Goal: Transaction & Acquisition: Purchase product/service

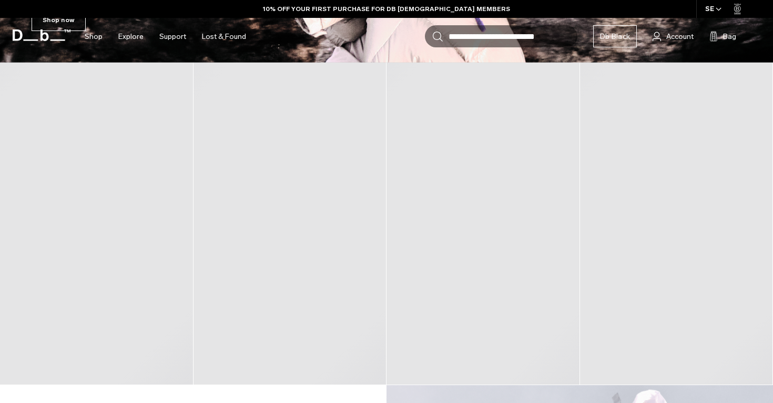
scroll to position [416, 0]
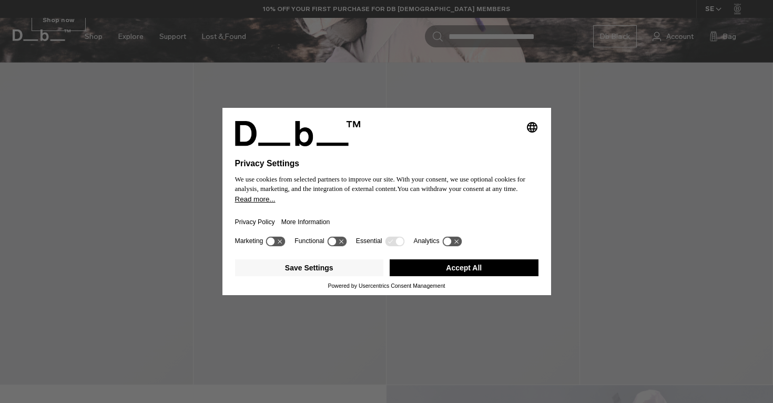
click at [438, 274] on button "Accept All" at bounding box center [464, 267] width 149 height 17
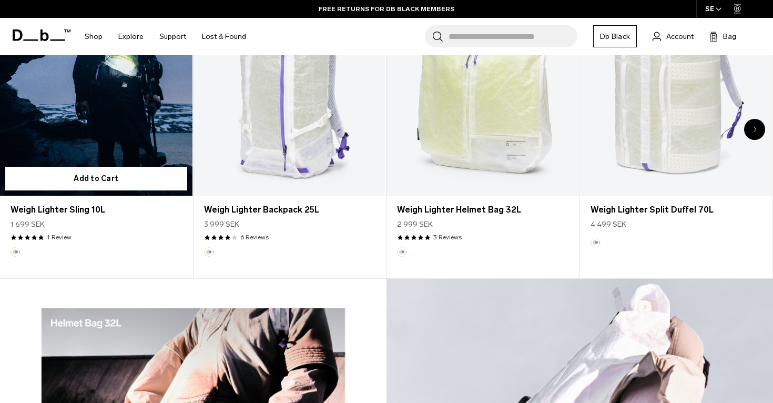
scroll to position [267, 0]
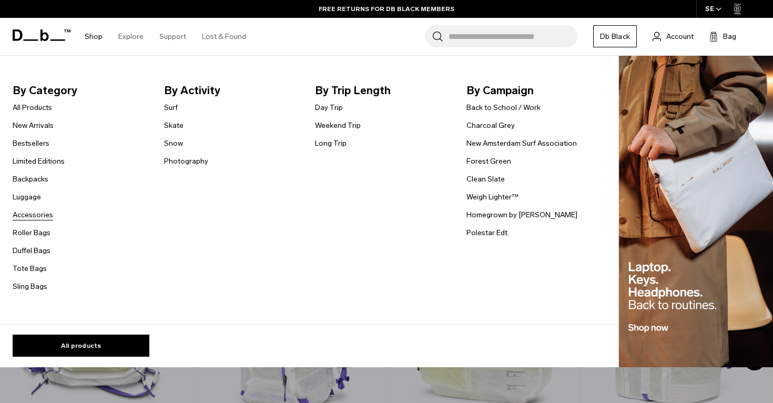
click at [36, 215] on link "Accessories" at bounding box center [33, 214] width 40 height 11
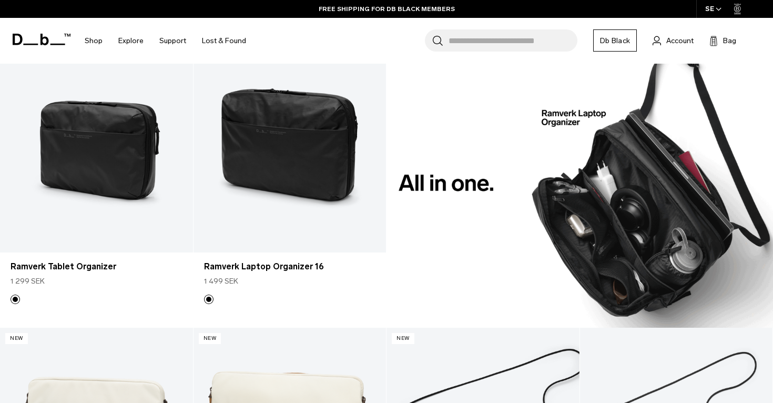
scroll to position [819, 0]
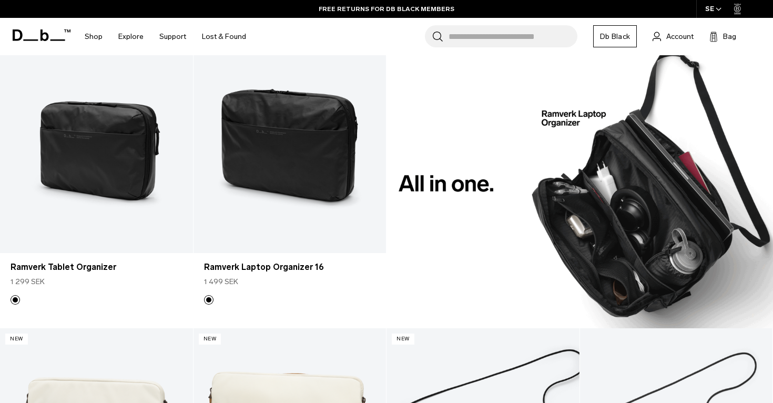
click at [590, 153] on img at bounding box center [580, 183] width 387 height 289
